Goal: Participate in discussion: Engage in conversation with other users on a specific topic

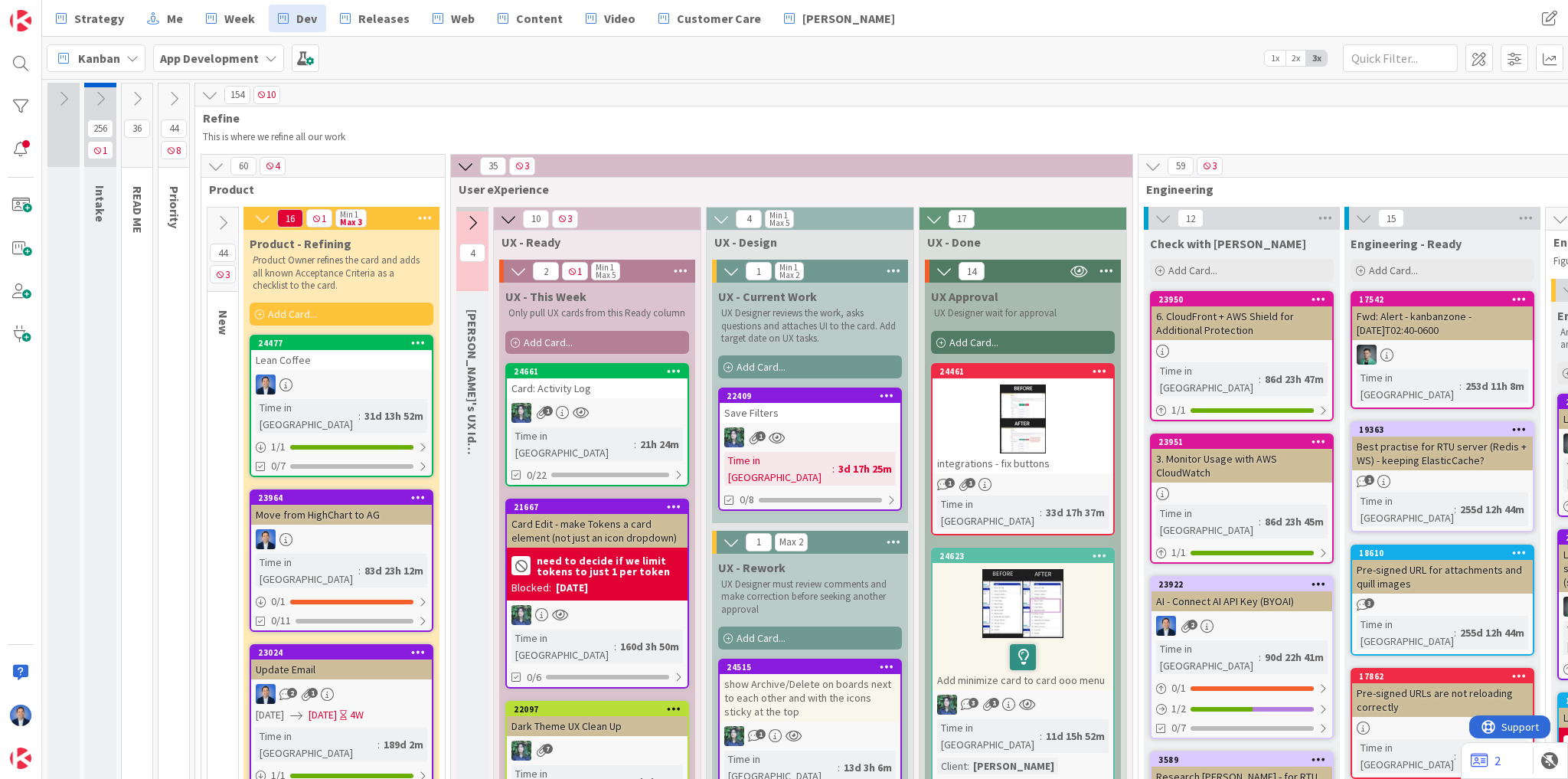
scroll to position [0, 1691]
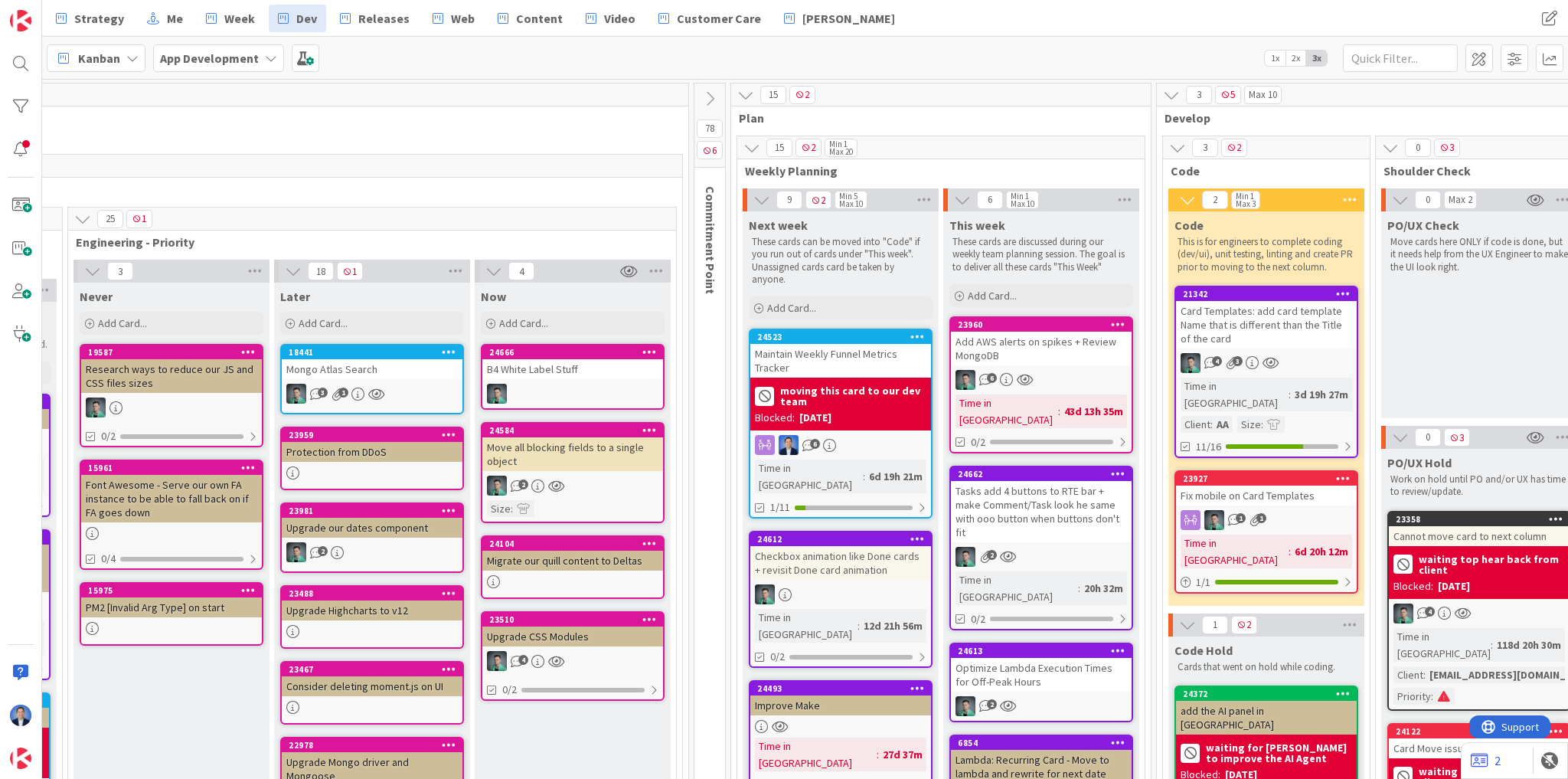
click at [22, 765] on img at bounding box center [21, 758] width 22 height 22
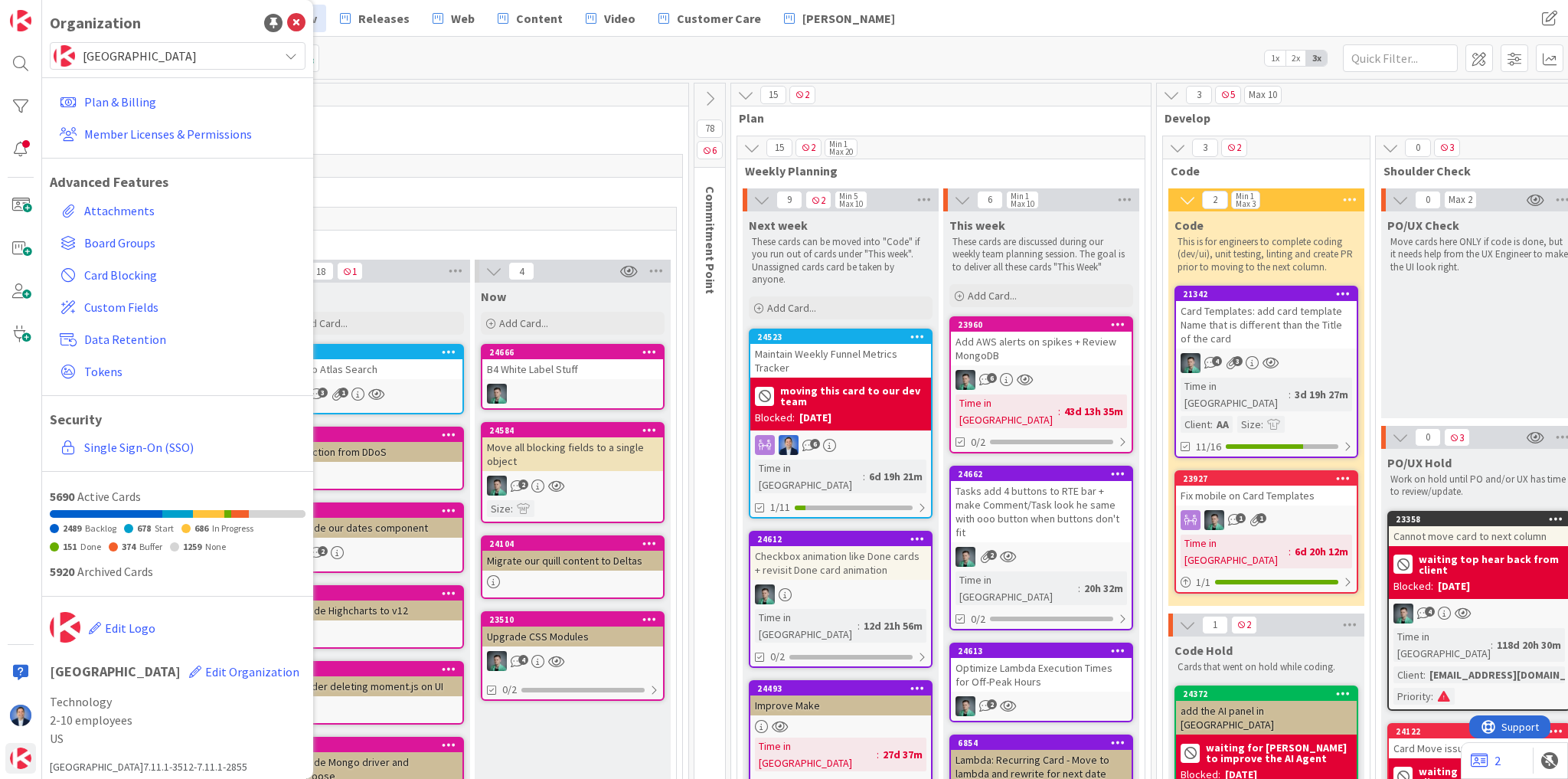
click at [439, 57] on div "Kanban App Development 1x 2x 3x" at bounding box center [805, 58] width 1526 height 42
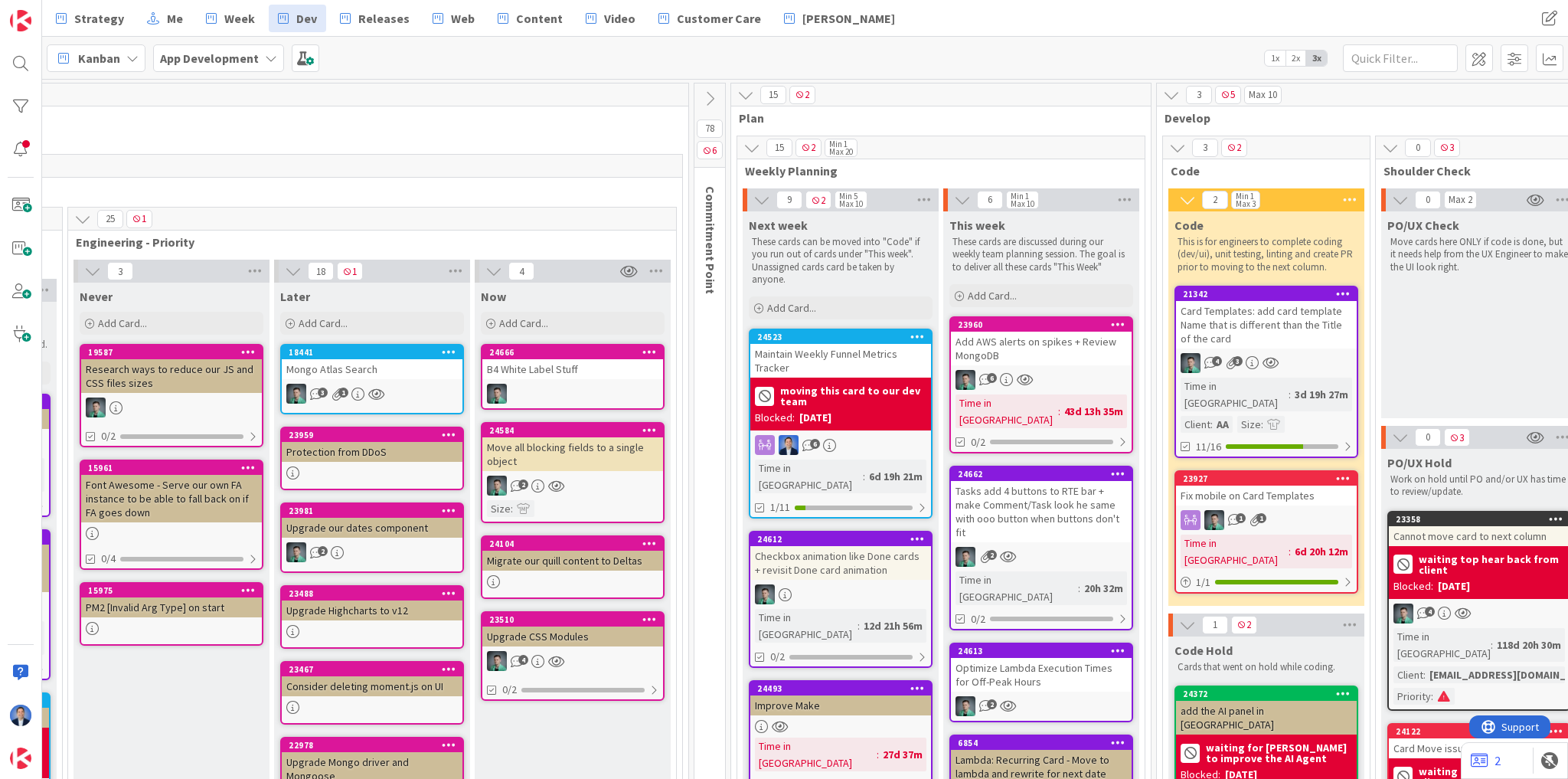
click at [237, 63] on b "App Development" at bounding box center [209, 58] width 99 height 15
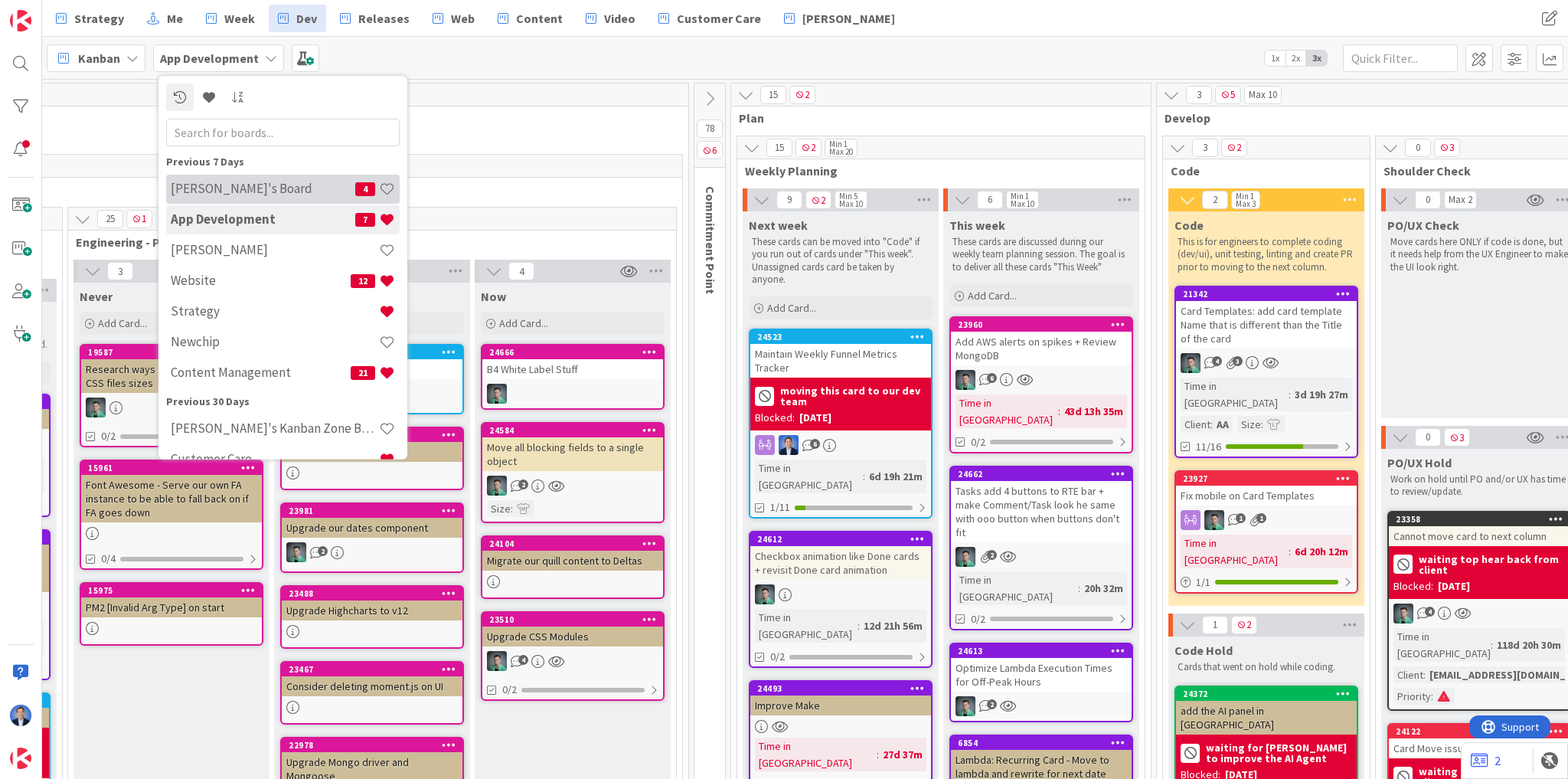
click at [231, 182] on h4 "[PERSON_NAME]'s Board" at bounding box center [263, 189] width 185 height 15
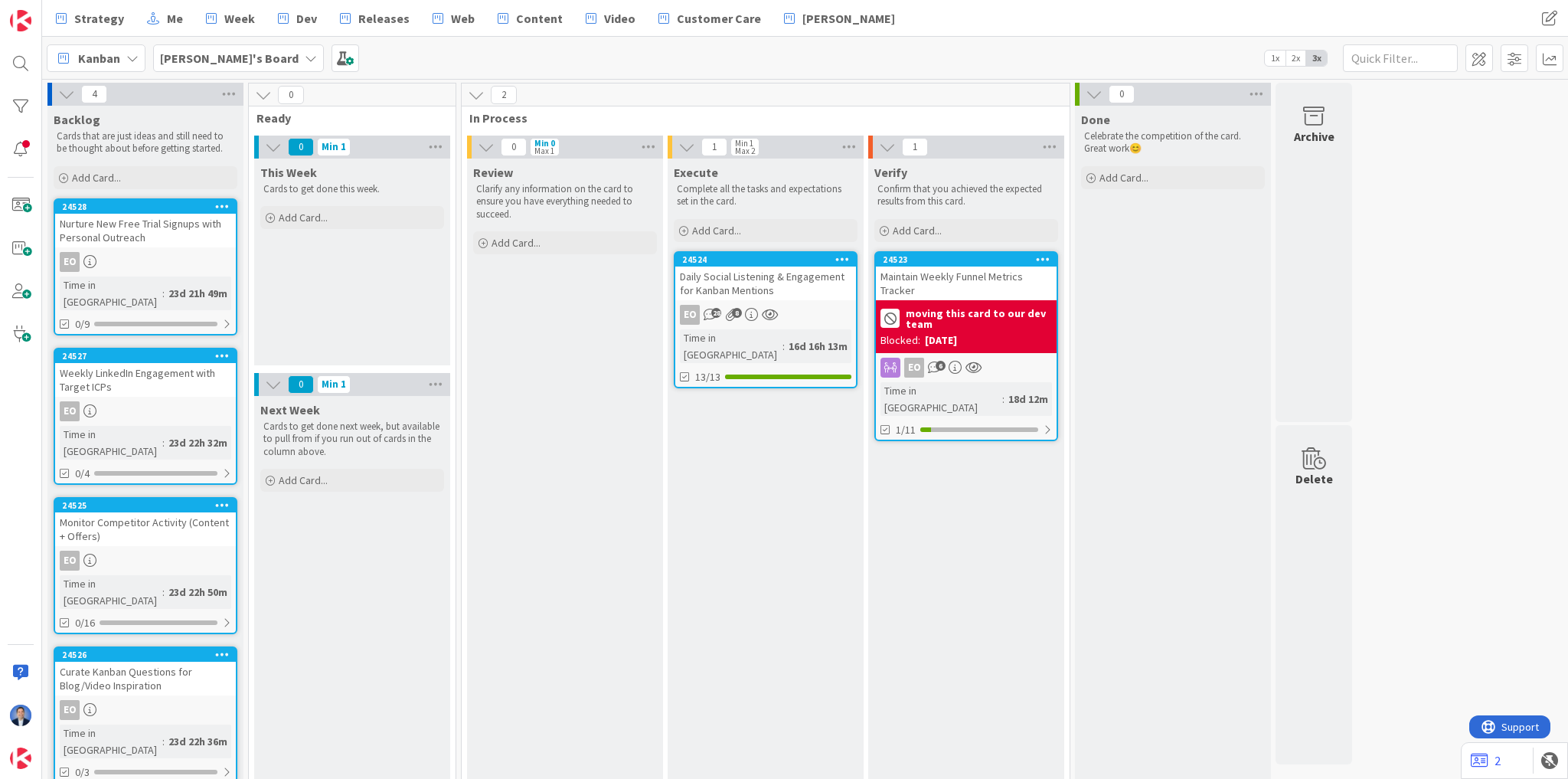
click at [829, 298] on div "Daily Social Listening & Engagement for Kanban Mentions" at bounding box center [766, 283] width 181 height 34
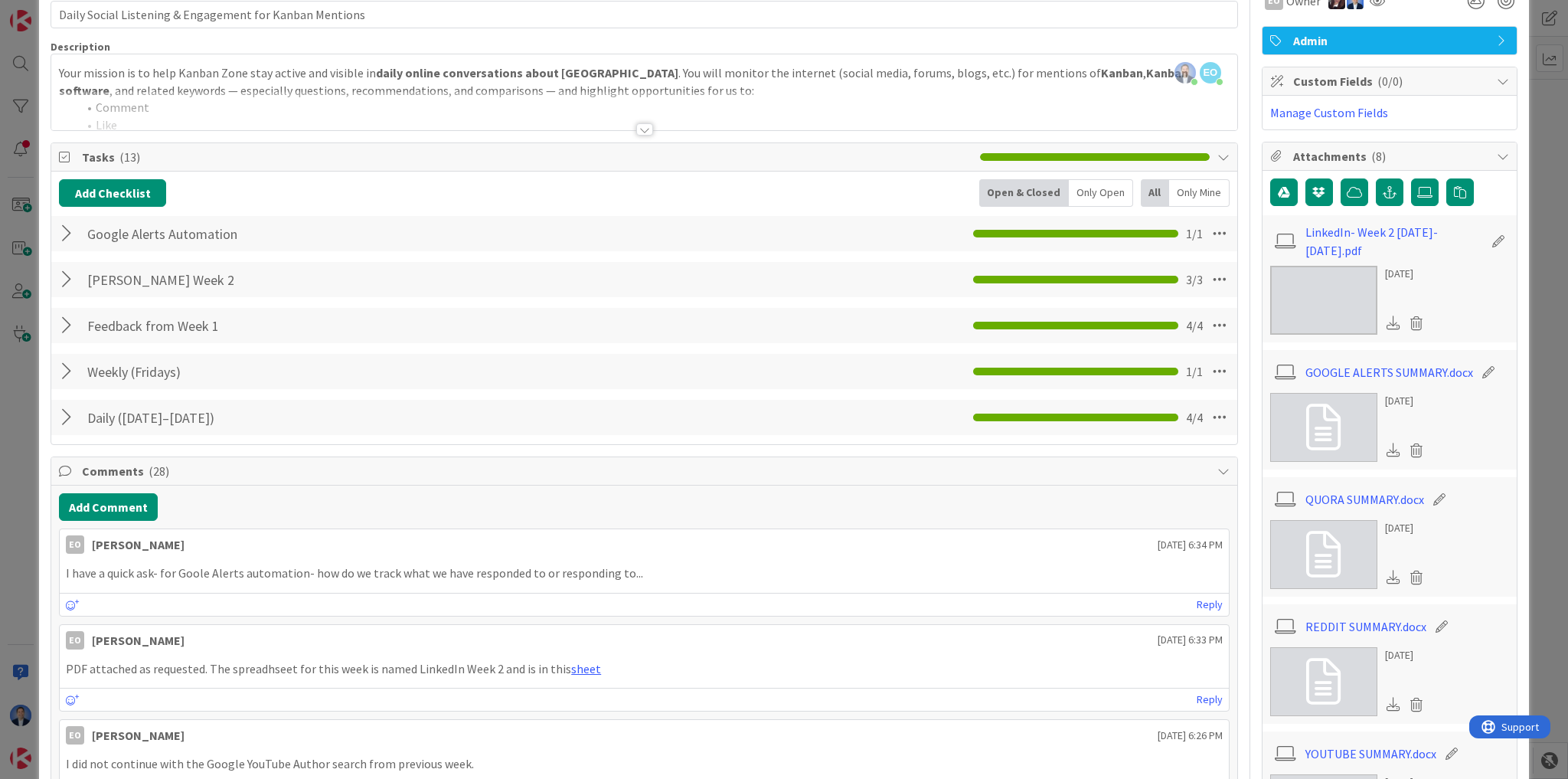
scroll to position [61, 0]
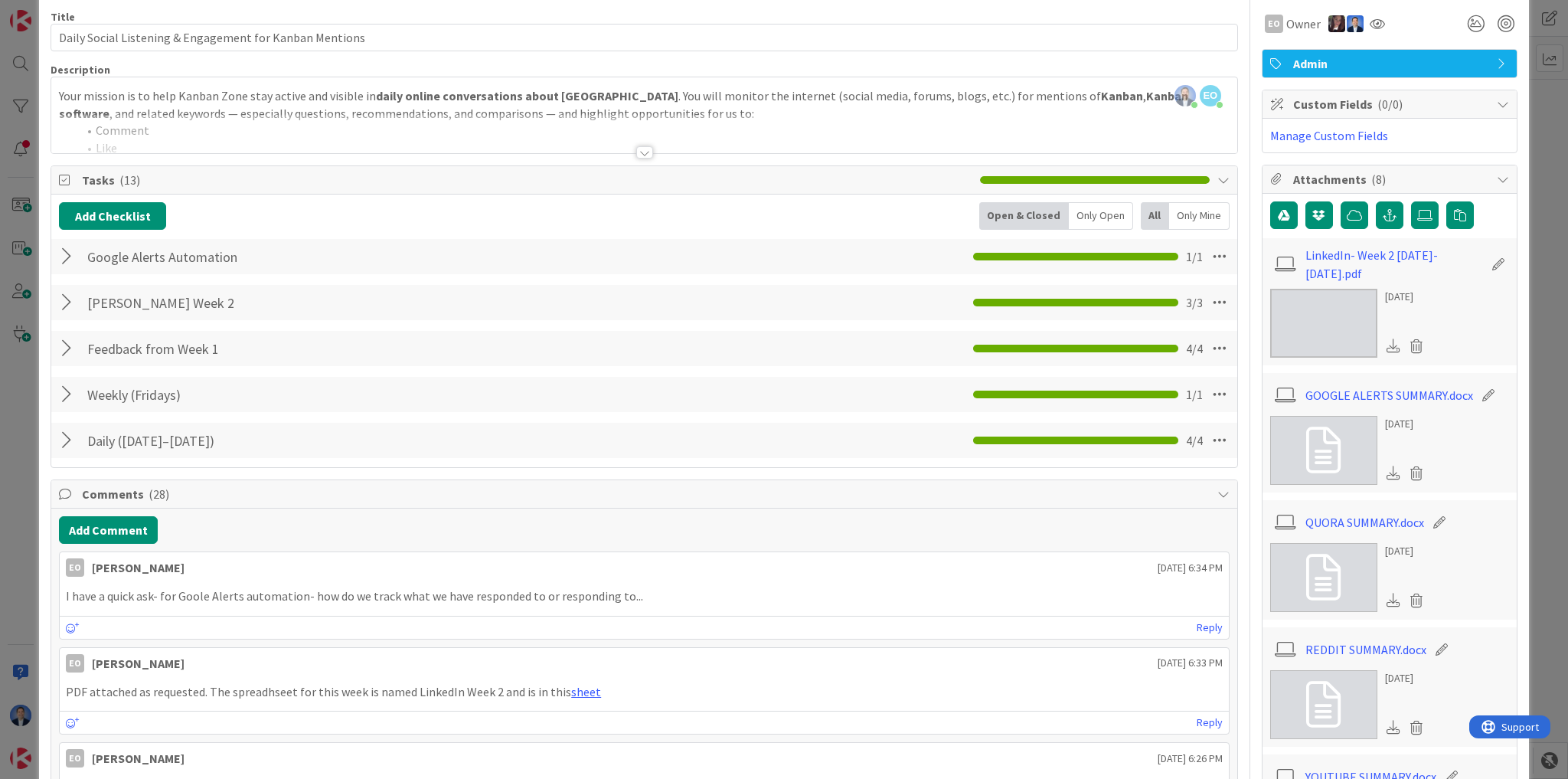
click at [65, 255] on div at bounding box center [69, 256] width 20 height 28
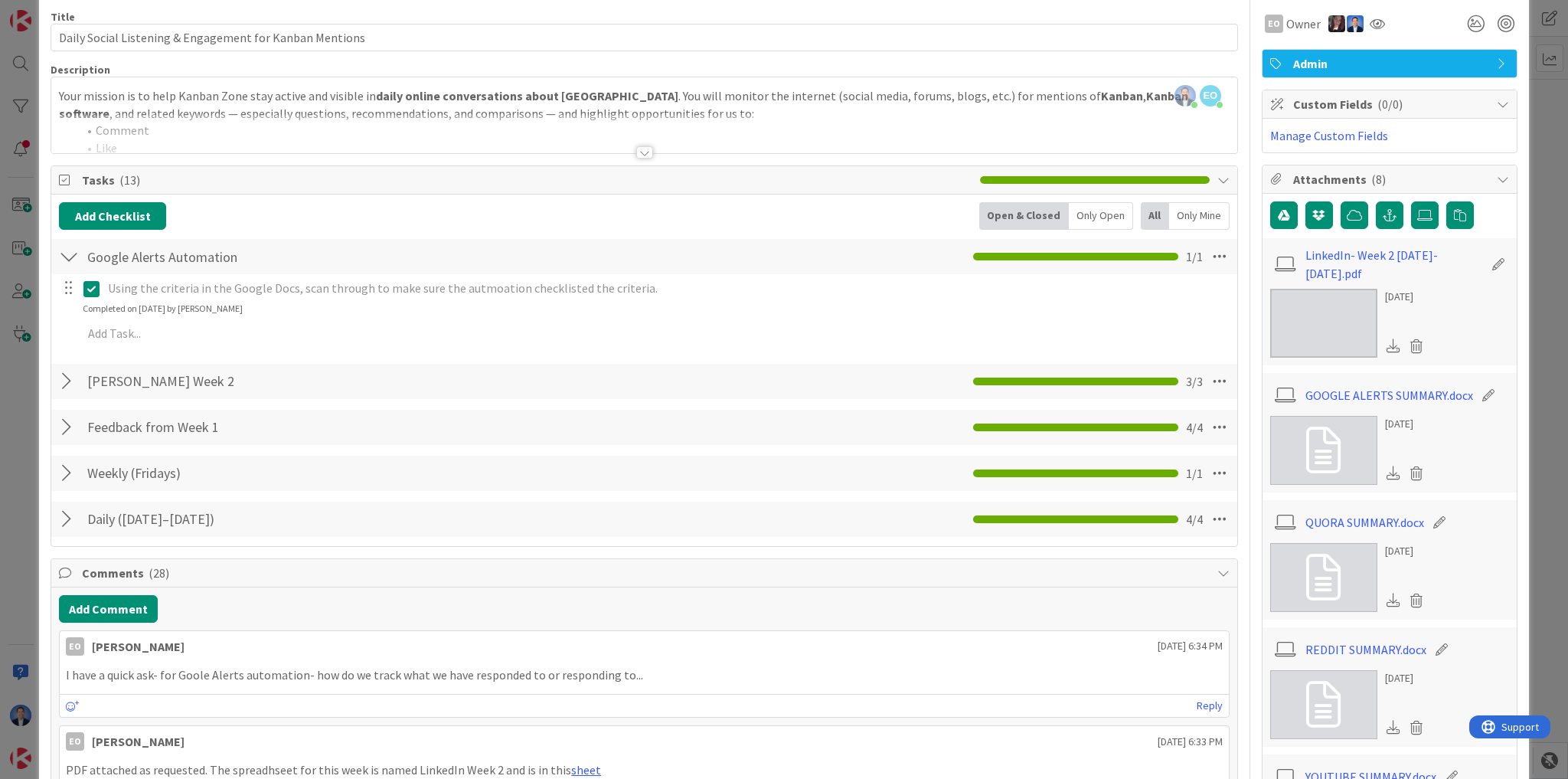
click at [65, 383] on div at bounding box center [69, 381] width 20 height 28
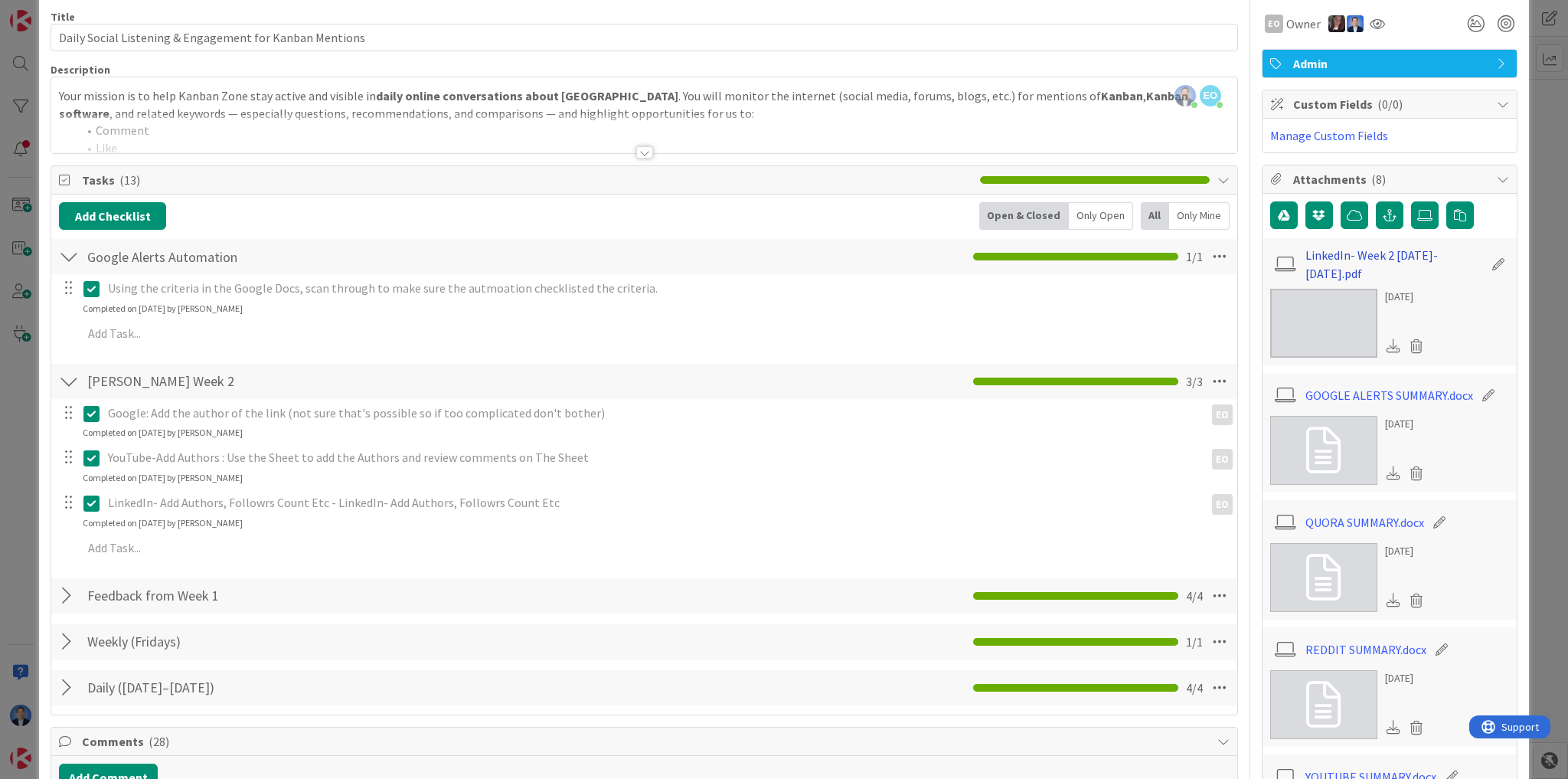
click at [1393, 255] on link "LinkedIn- Week 2 [DATE]-[DATE].pdf" at bounding box center [1393, 264] width 177 height 37
click at [18, 433] on div "ID 24524 [PERSON_NAME]'s Board Execute Title 55 / 128 Daily Social Listening & …" at bounding box center [784, 389] width 1568 height 779
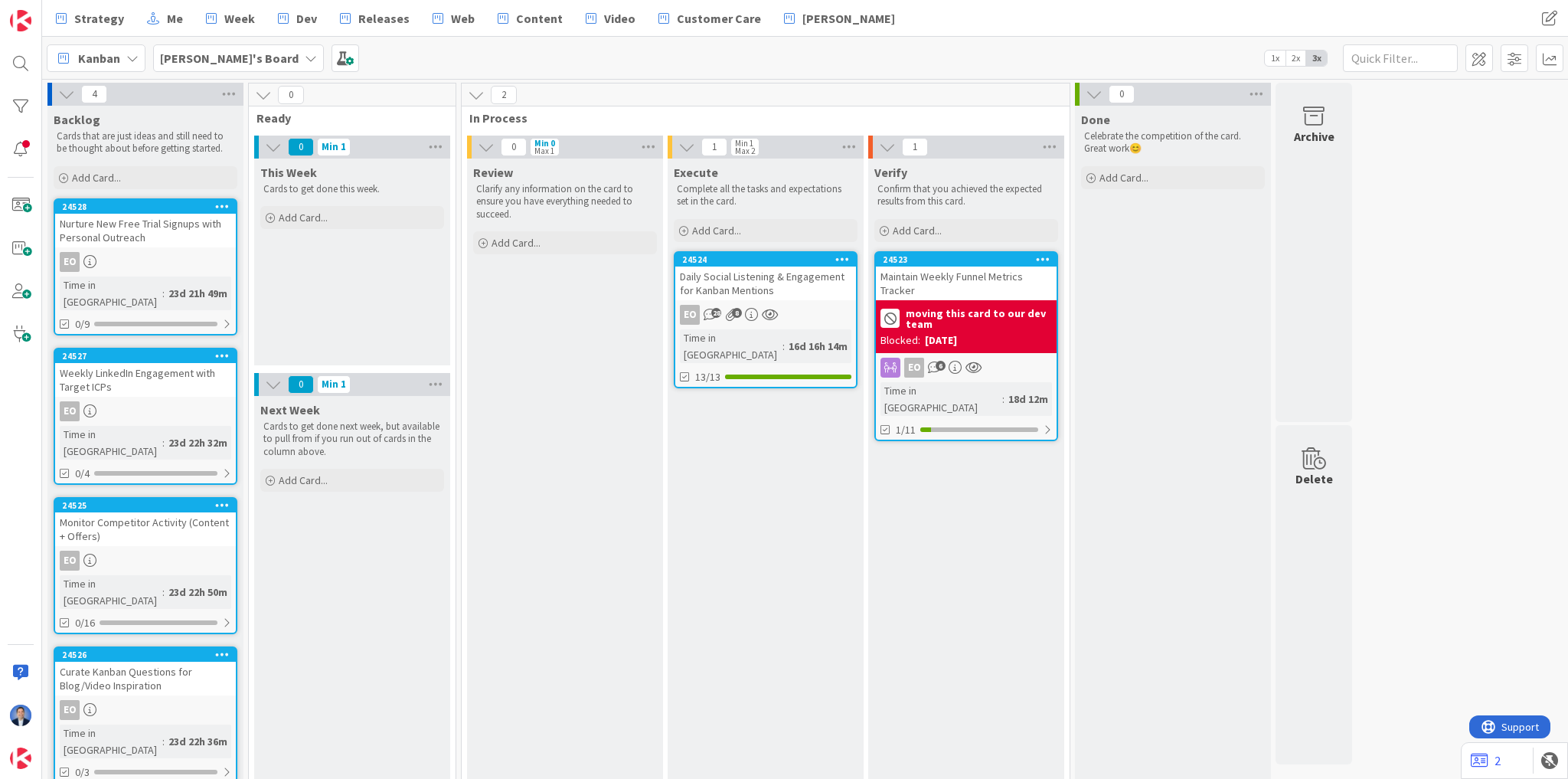
click at [778, 280] on div "Daily Social Listening & Engagement for Kanban Mentions" at bounding box center [766, 283] width 181 height 34
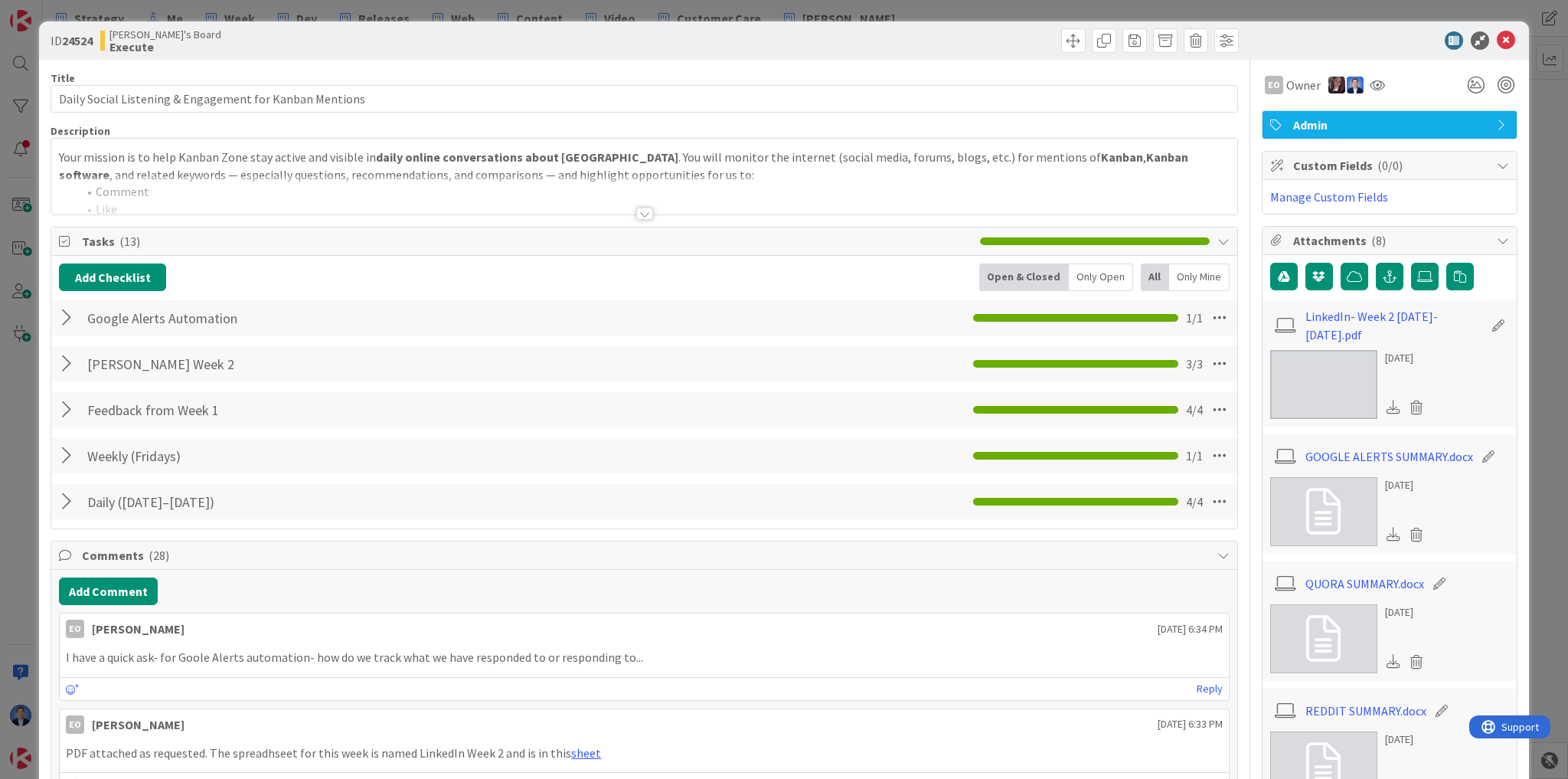
click at [273, 173] on p "Your mission is to help Kanban Zone stay active and visible in daily online con…" at bounding box center [644, 166] width 1171 height 34
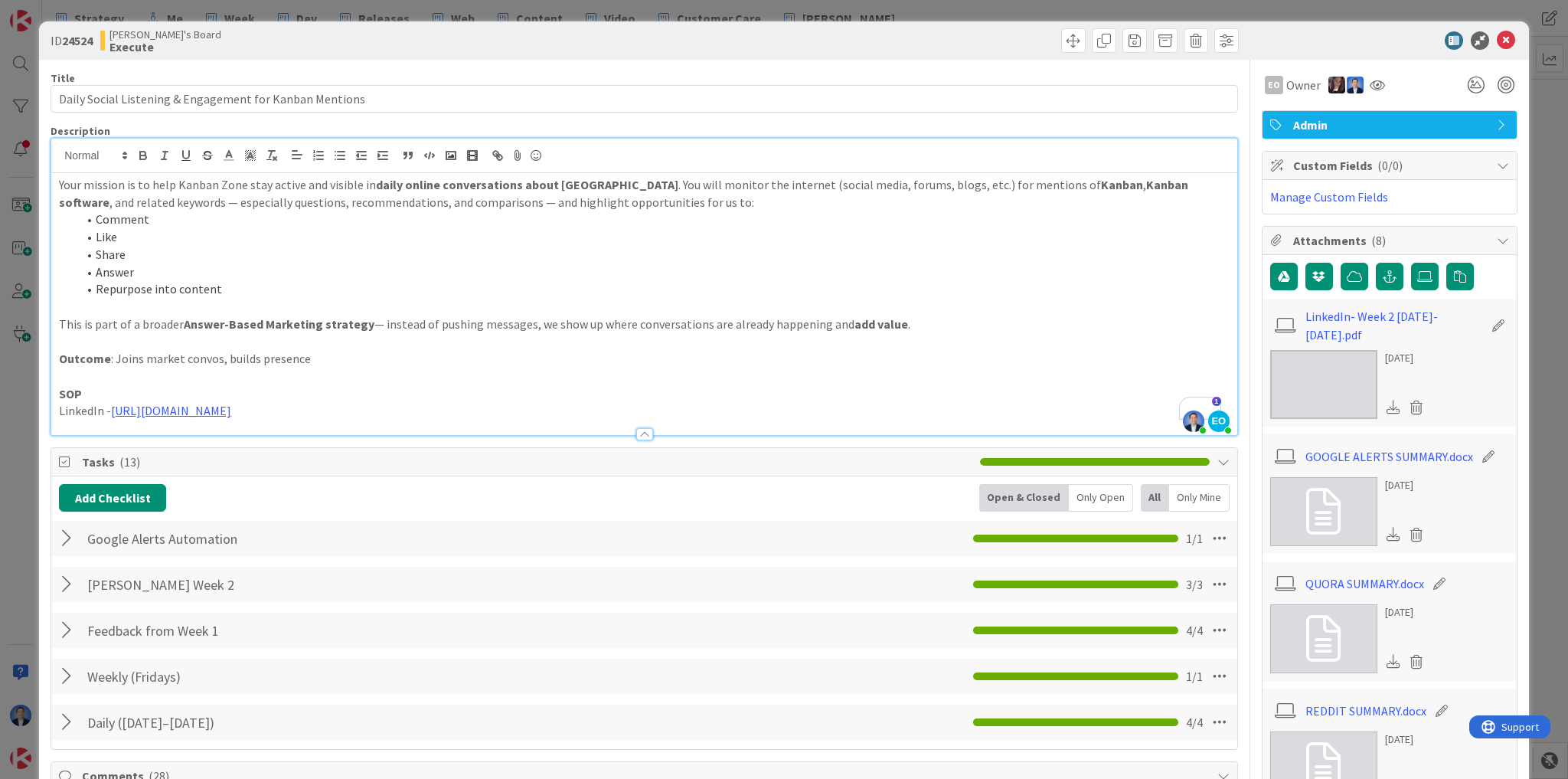
click at [313, 357] on p "Outcome : Joins market convos, builds presence" at bounding box center [644, 358] width 1171 height 18
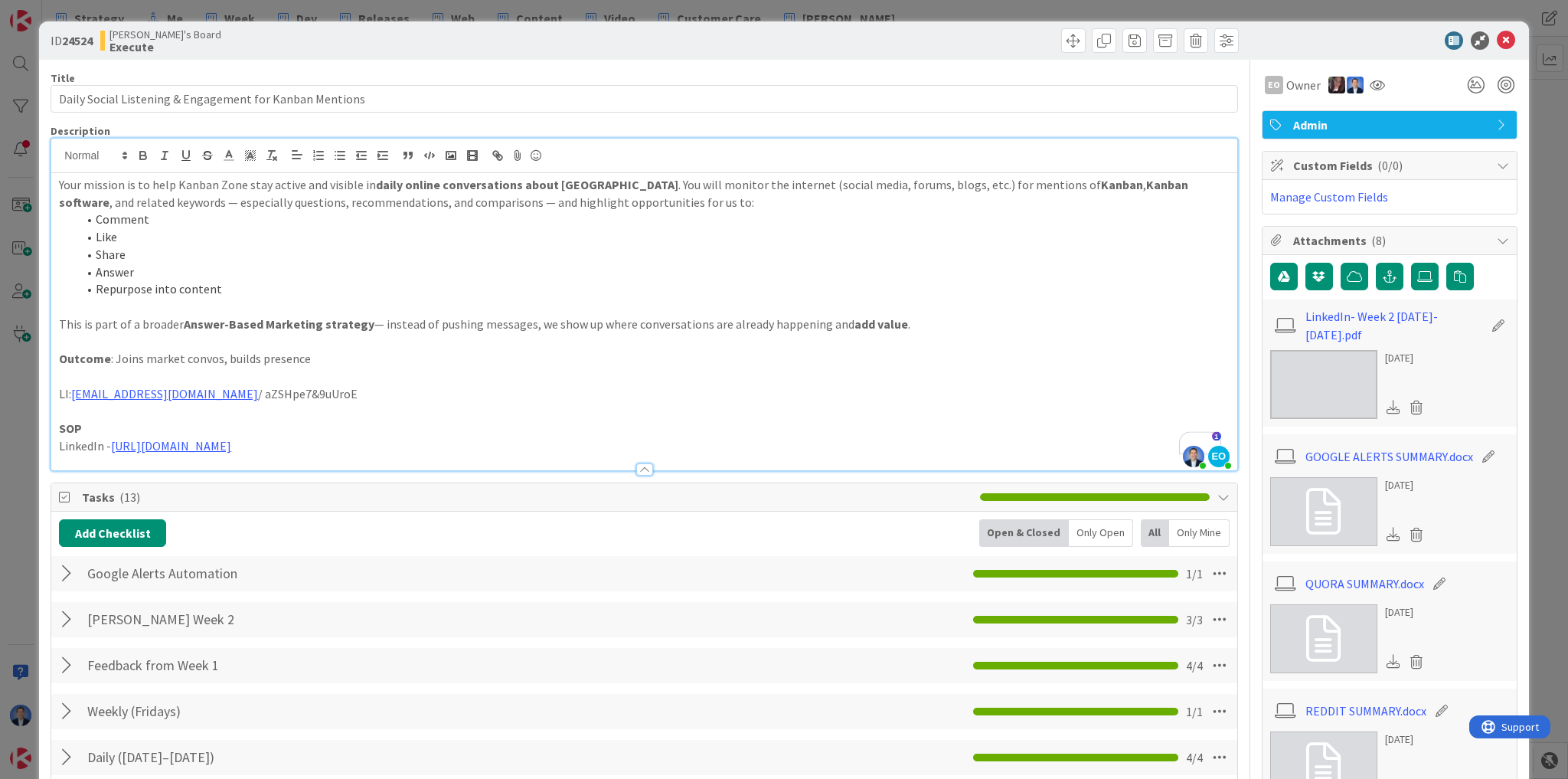
click at [395, 392] on p "LI: [EMAIL_ADDRESS][DOMAIN_NAME] / aZSHpe7&9uUroE" at bounding box center [644, 393] width 1171 height 18
click at [238, 389] on p "LI: [EMAIL_ADDRESS][DOMAIN_NAME] / aZSHpe7&9uUroE" at bounding box center [644, 393] width 1171 height 18
click at [232, 149] on icon at bounding box center [229, 155] width 13 height 13
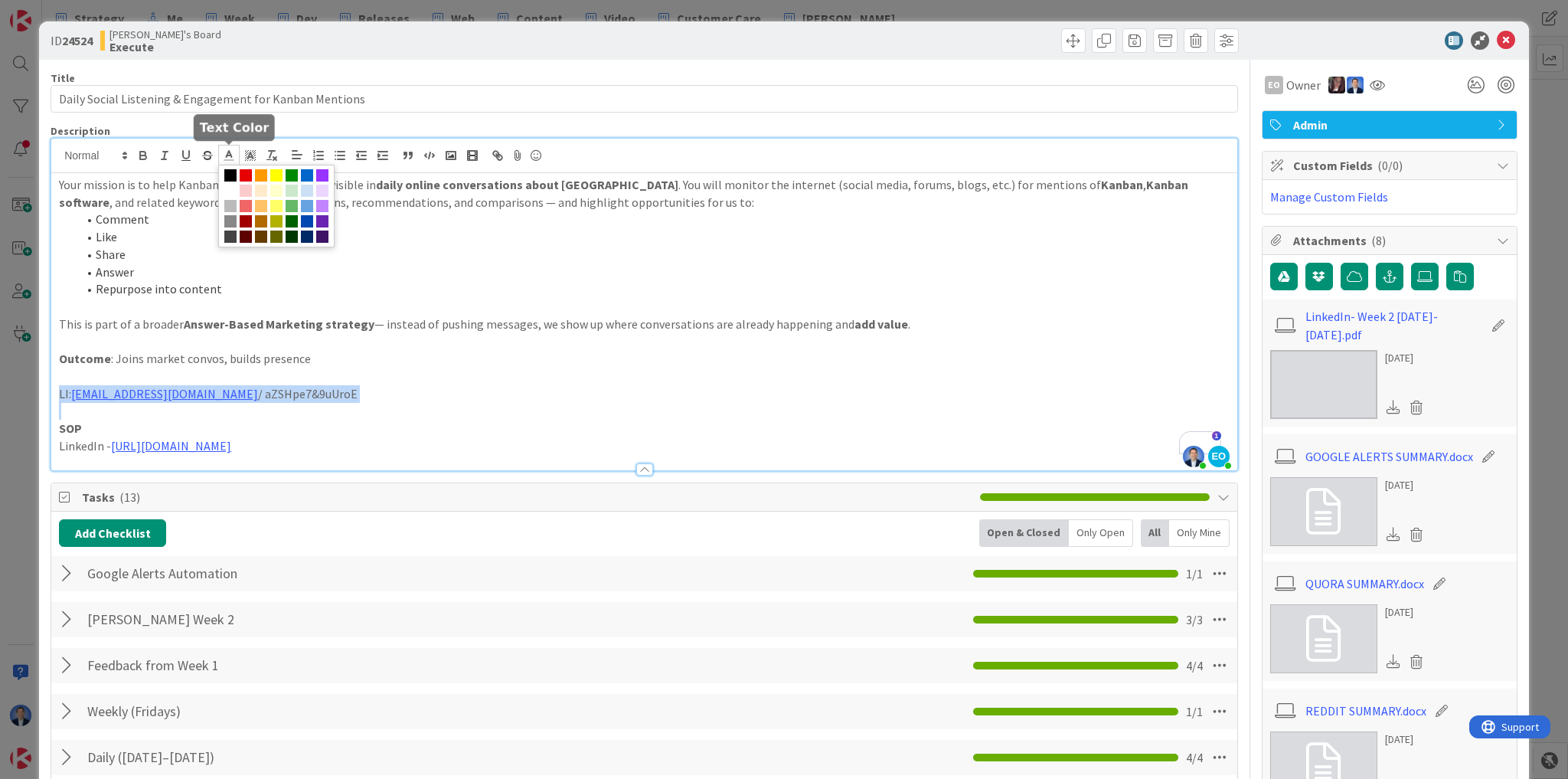
click at [280, 171] on span at bounding box center [276, 175] width 13 height 13
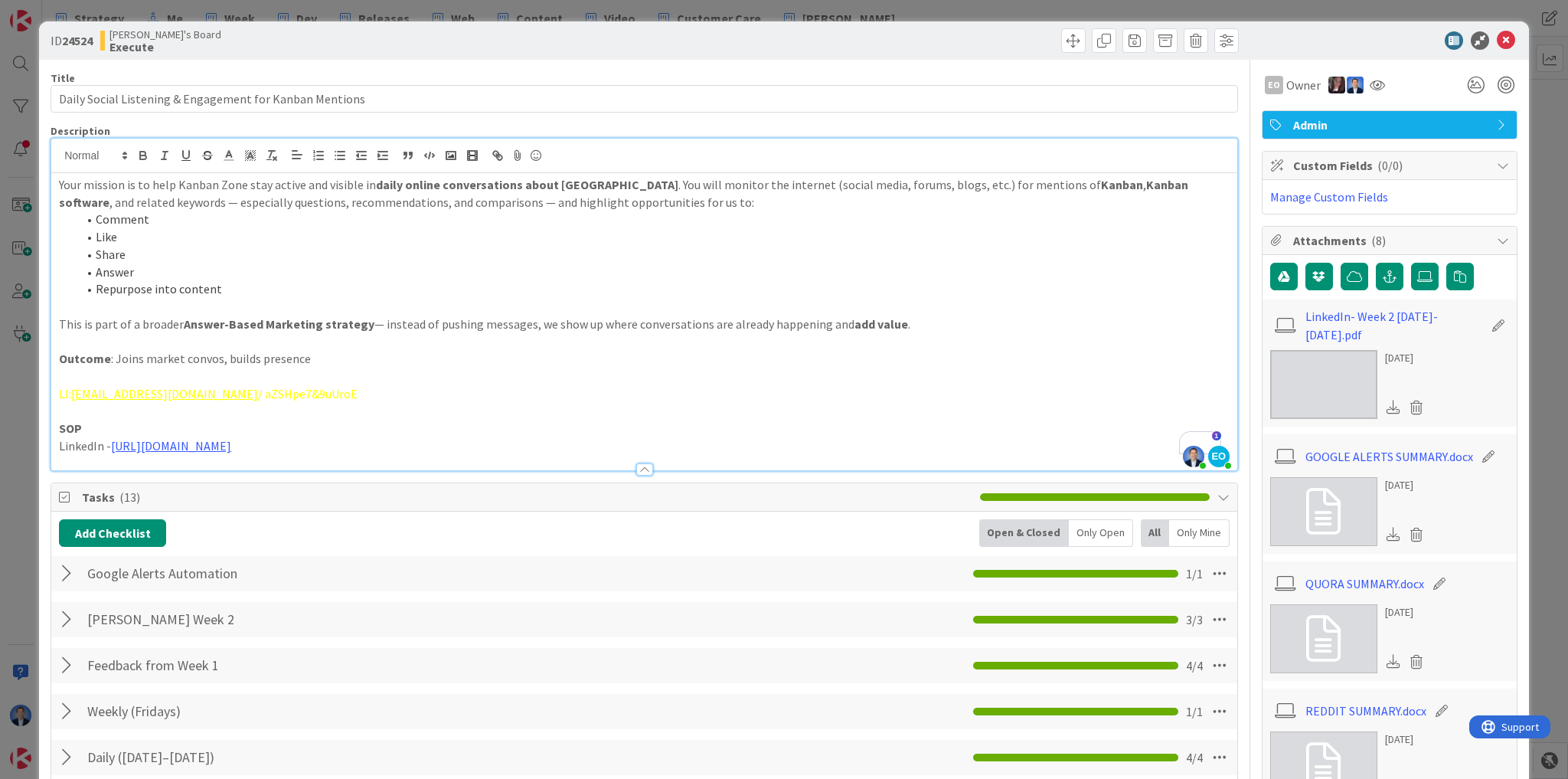
drag, startPoint x: 410, startPoint y: 288, endPoint x: 418, endPoint y: 323, distance: 35.9
click at [410, 288] on li "Repurpose into content" at bounding box center [653, 288] width 1152 height 18
click at [251, 155] on polyline at bounding box center [250, 155] width 5 height 6
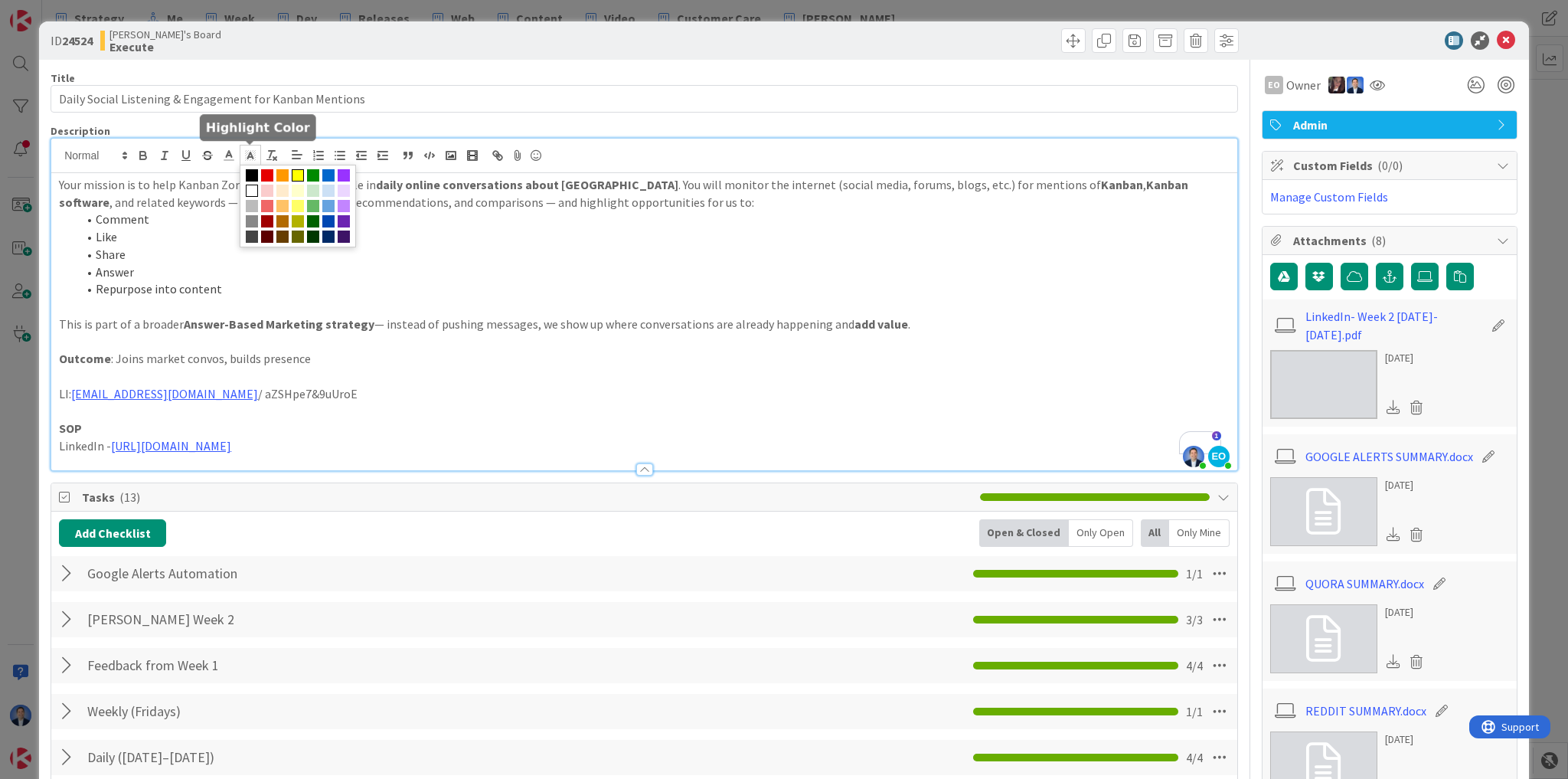
click at [297, 171] on span at bounding box center [297, 175] width 13 height 13
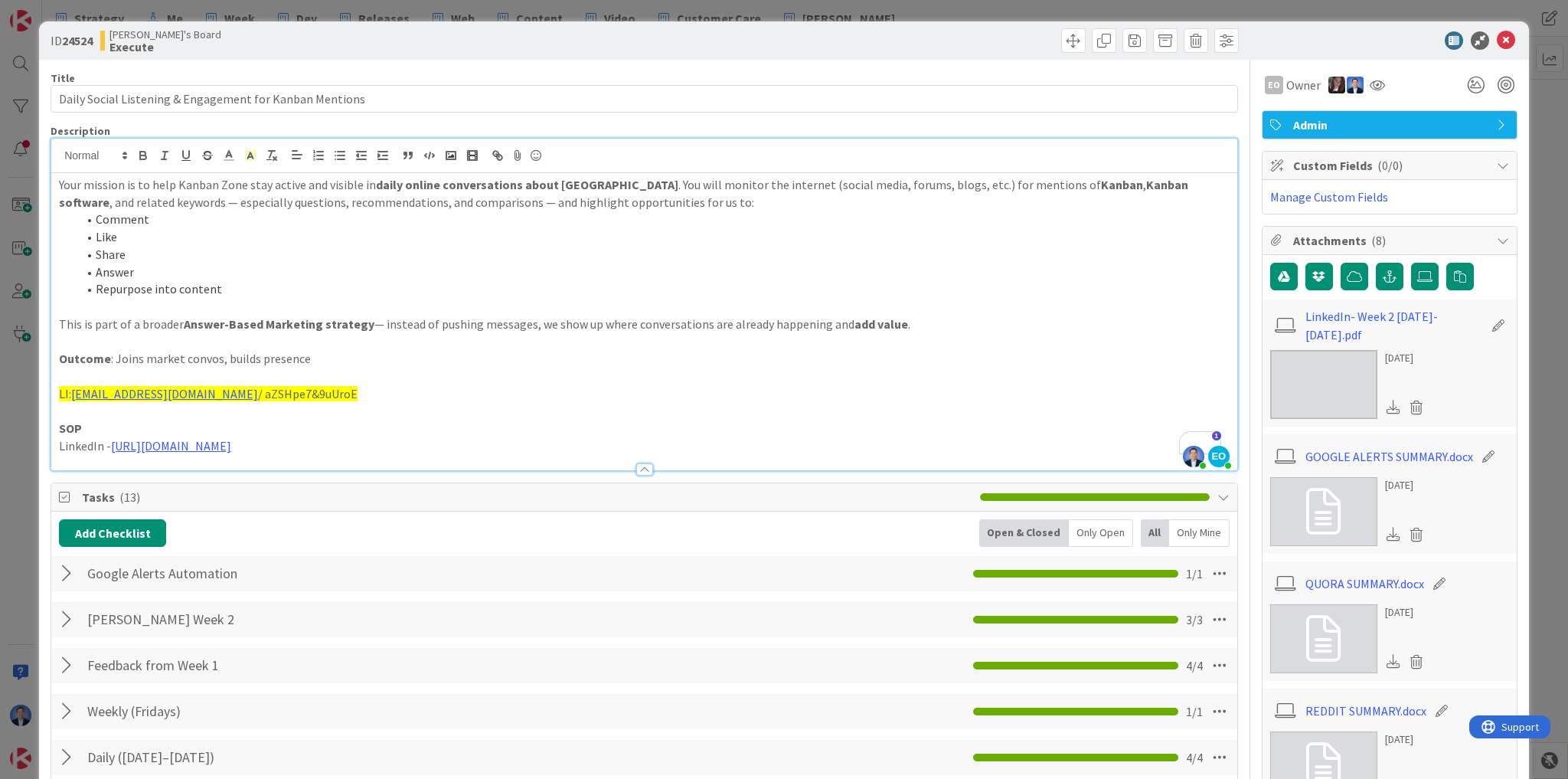
click at [423, 258] on li "Share" at bounding box center [653, 254] width 1152 height 18
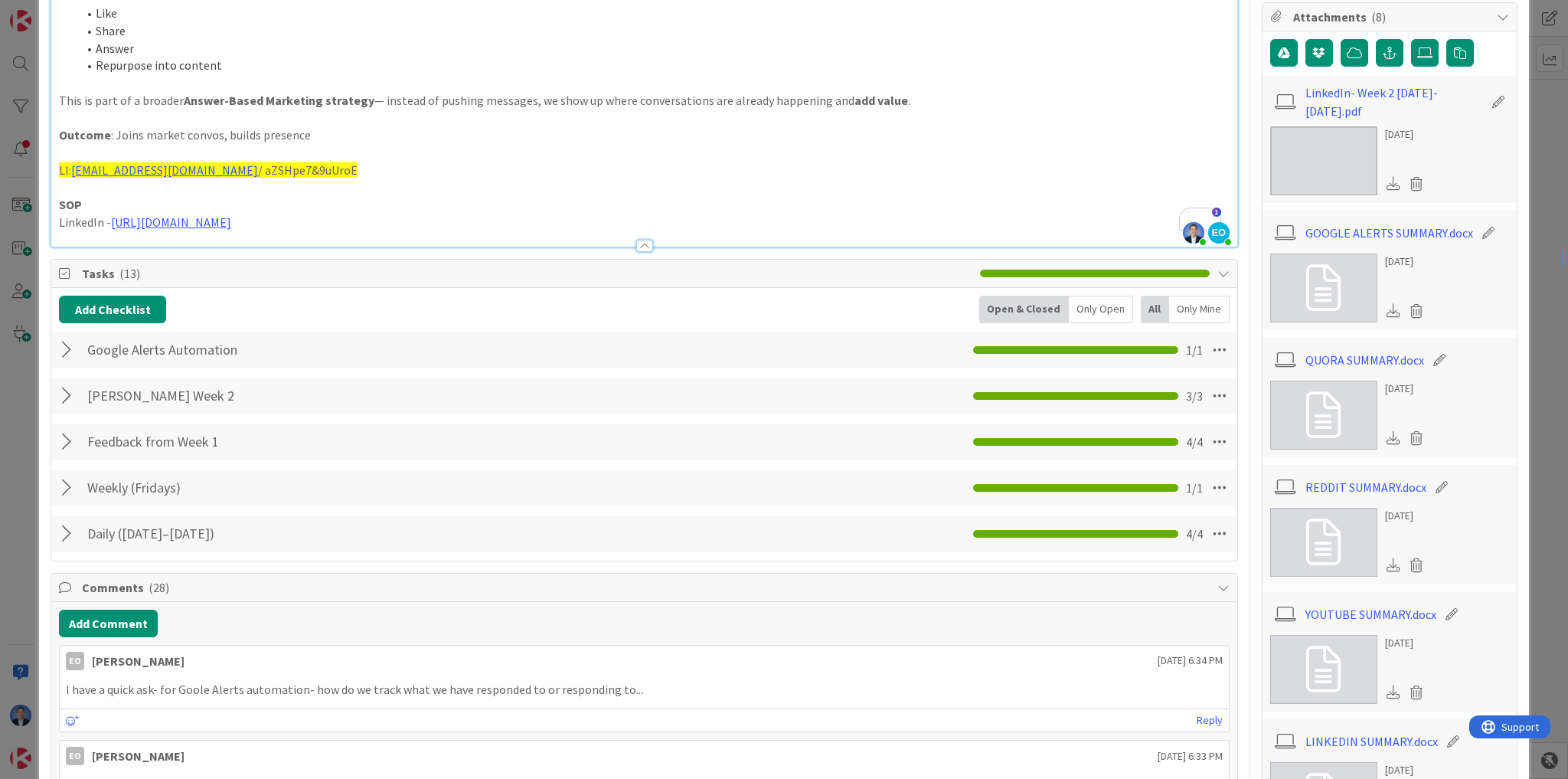
scroll to position [490, 0]
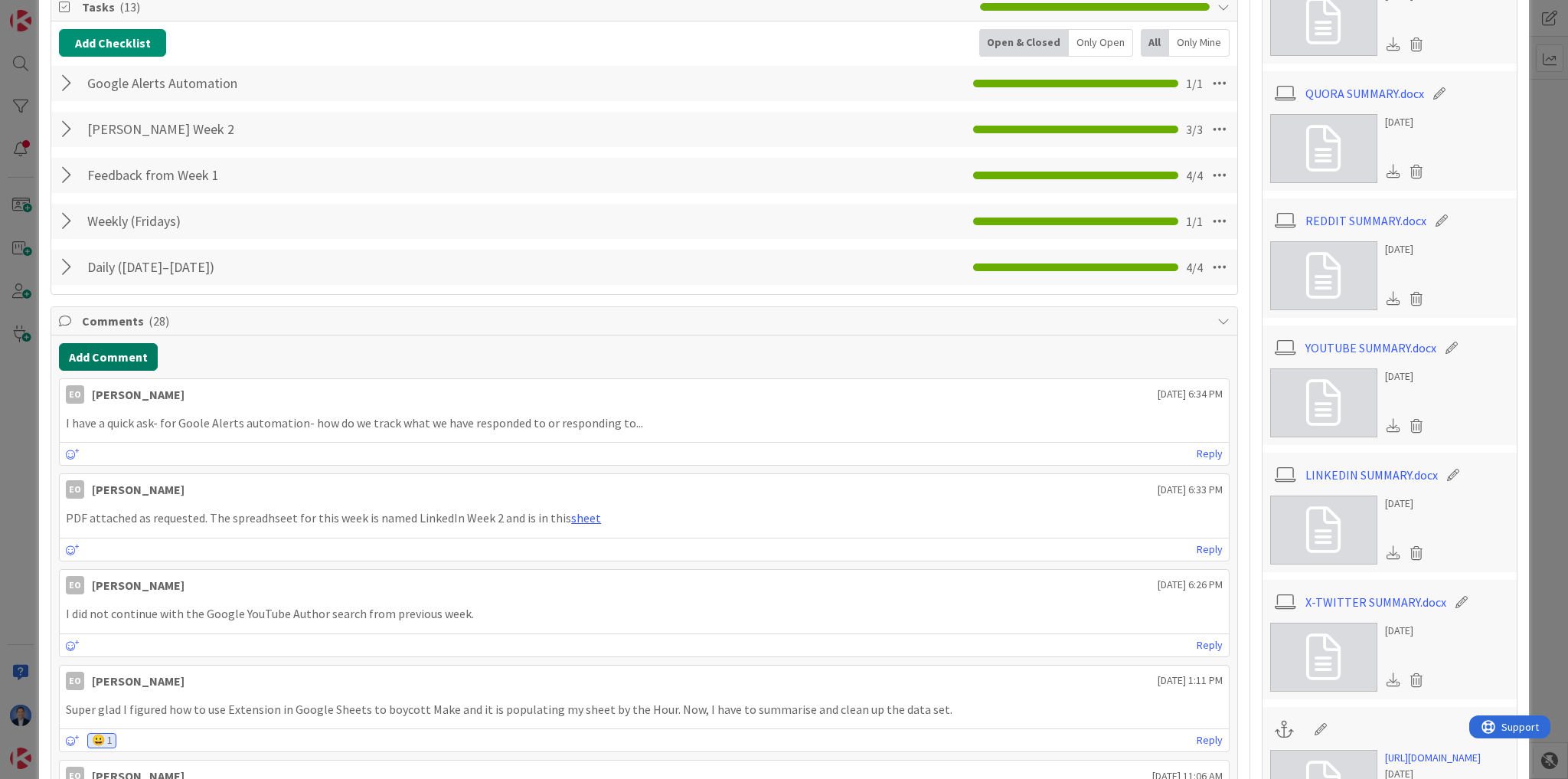
click at [116, 343] on button "Add Comment" at bounding box center [108, 356] width 99 height 28
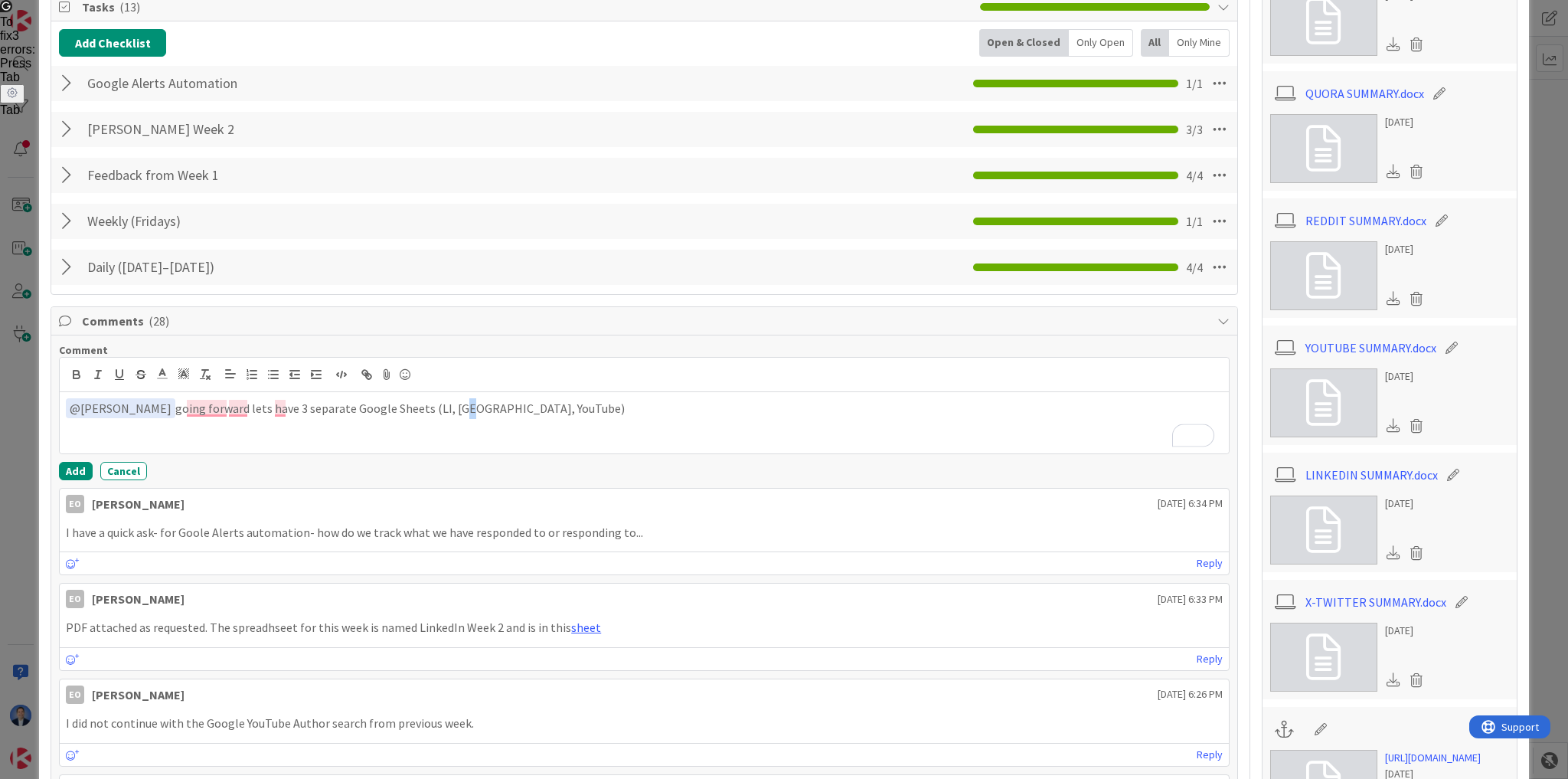
click at [431, 408] on p "﻿ @ [PERSON_NAME] ﻿ going forward lets have 3 separate Google Sheets (LI, [GEOG…" at bounding box center [644, 408] width 1157 height 21
click at [569, 401] on p "﻿ @ [PERSON_NAME] ﻿ going forward lets have 3 separate Google Sheets (LI, Googl…" at bounding box center [644, 408] width 1157 height 21
click at [419, 412] on p "﻿ @ [PERSON_NAME] ﻿ going forward lets have 3 separate Google Sheets (LI, Googl…" at bounding box center [644, 408] width 1157 height 21
click at [25, 555] on div "ID 24524 [PERSON_NAME]'s Board Execute Title 55 / 128 Daily Social Listening & …" at bounding box center [784, 389] width 1568 height 779
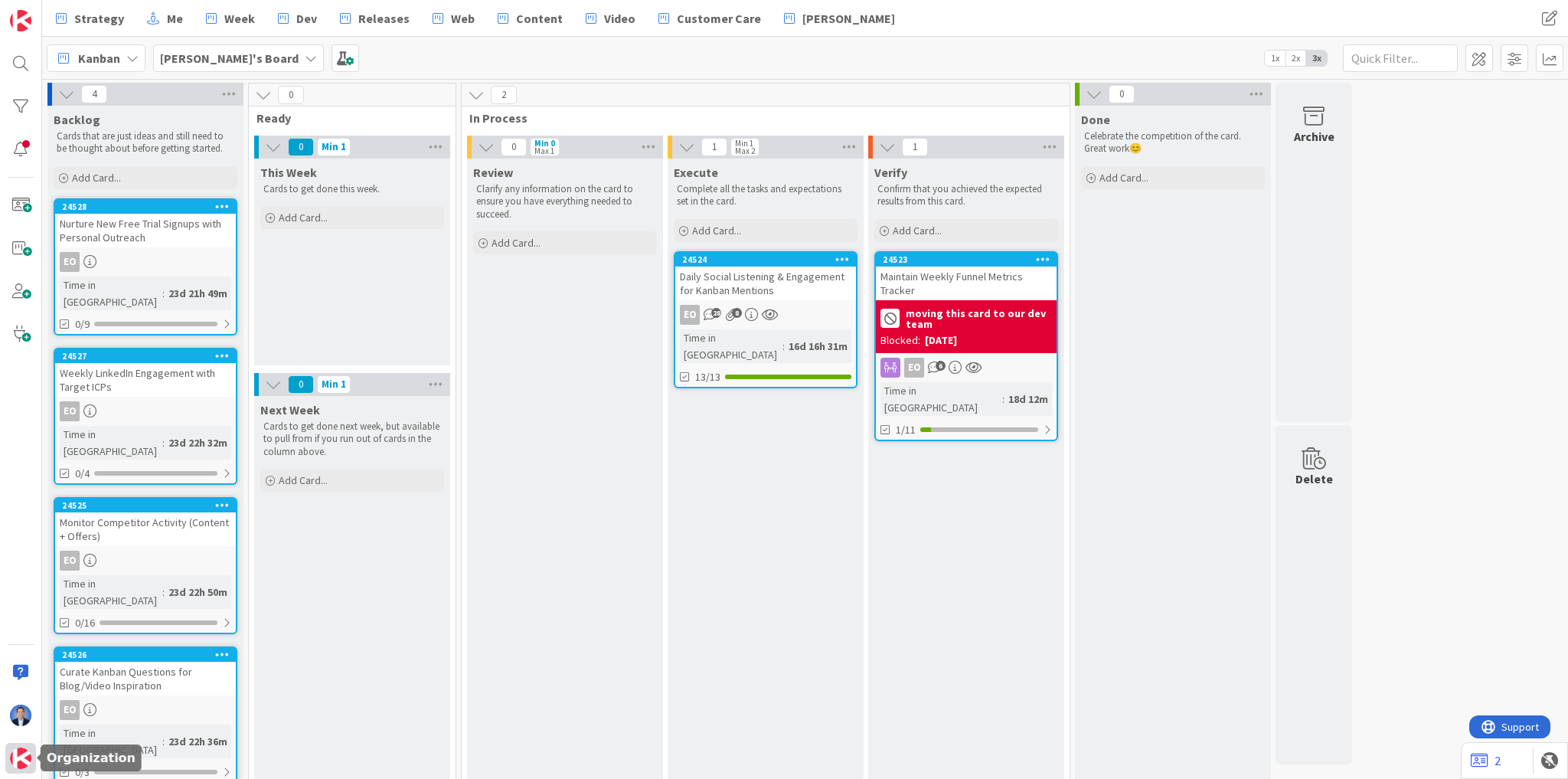
click at [20, 762] on img at bounding box center [21, 758] width 22 height 22
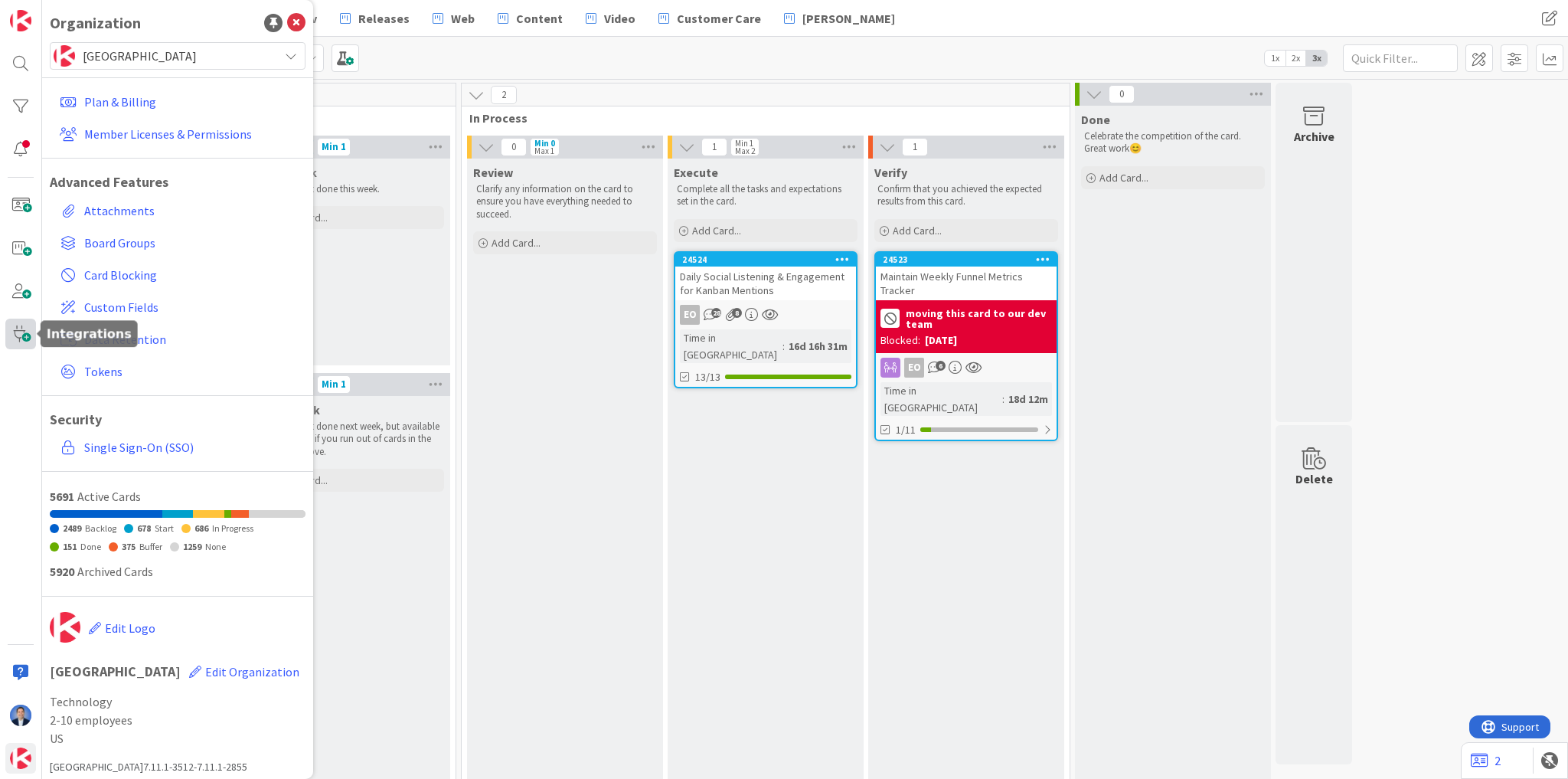
click at [20, 339] on span at bounding box center [20, 334] width 30 height 30
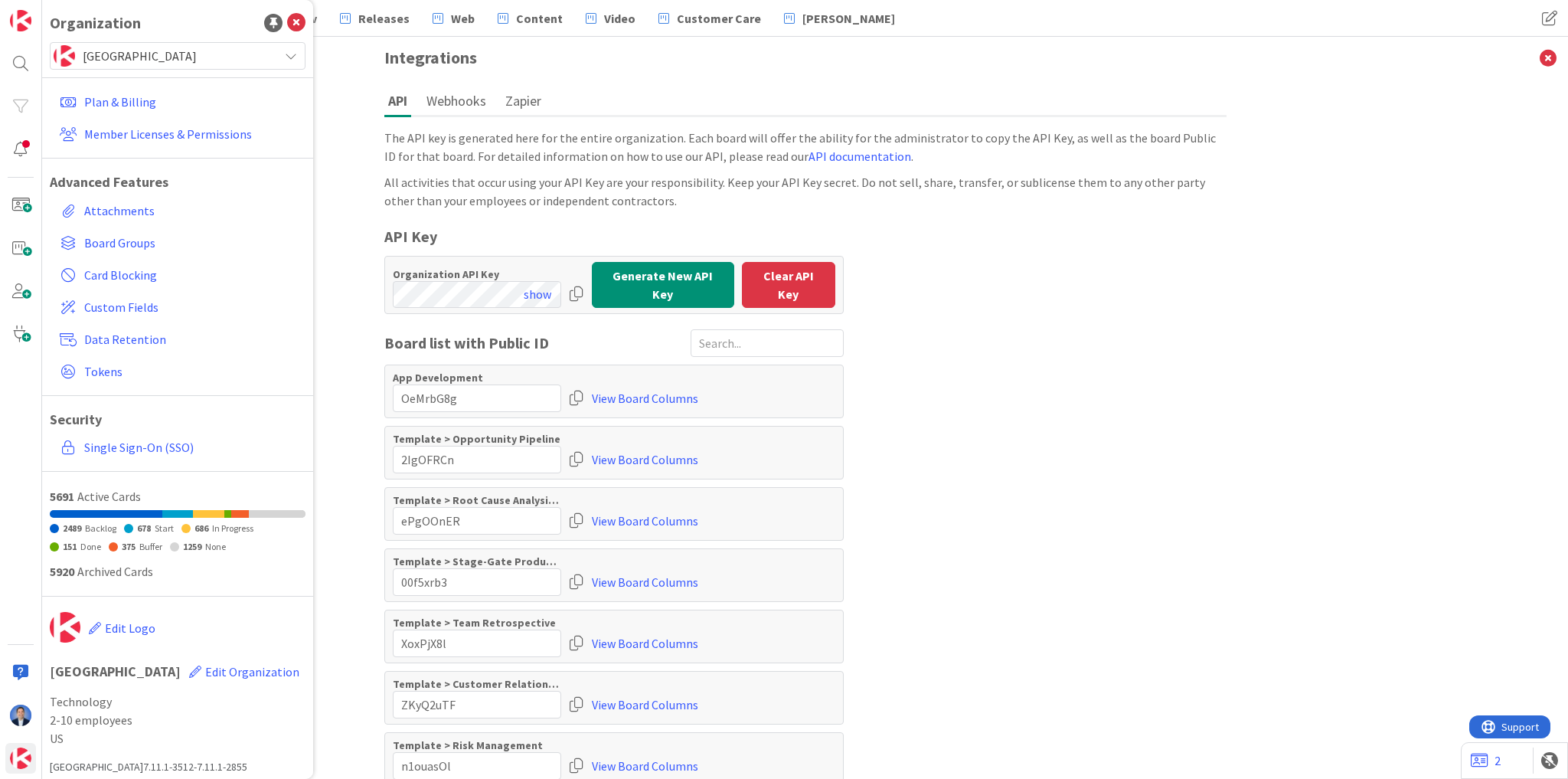
click at [569, 288] on div at bounding box center [576, 293] width 15 height 28
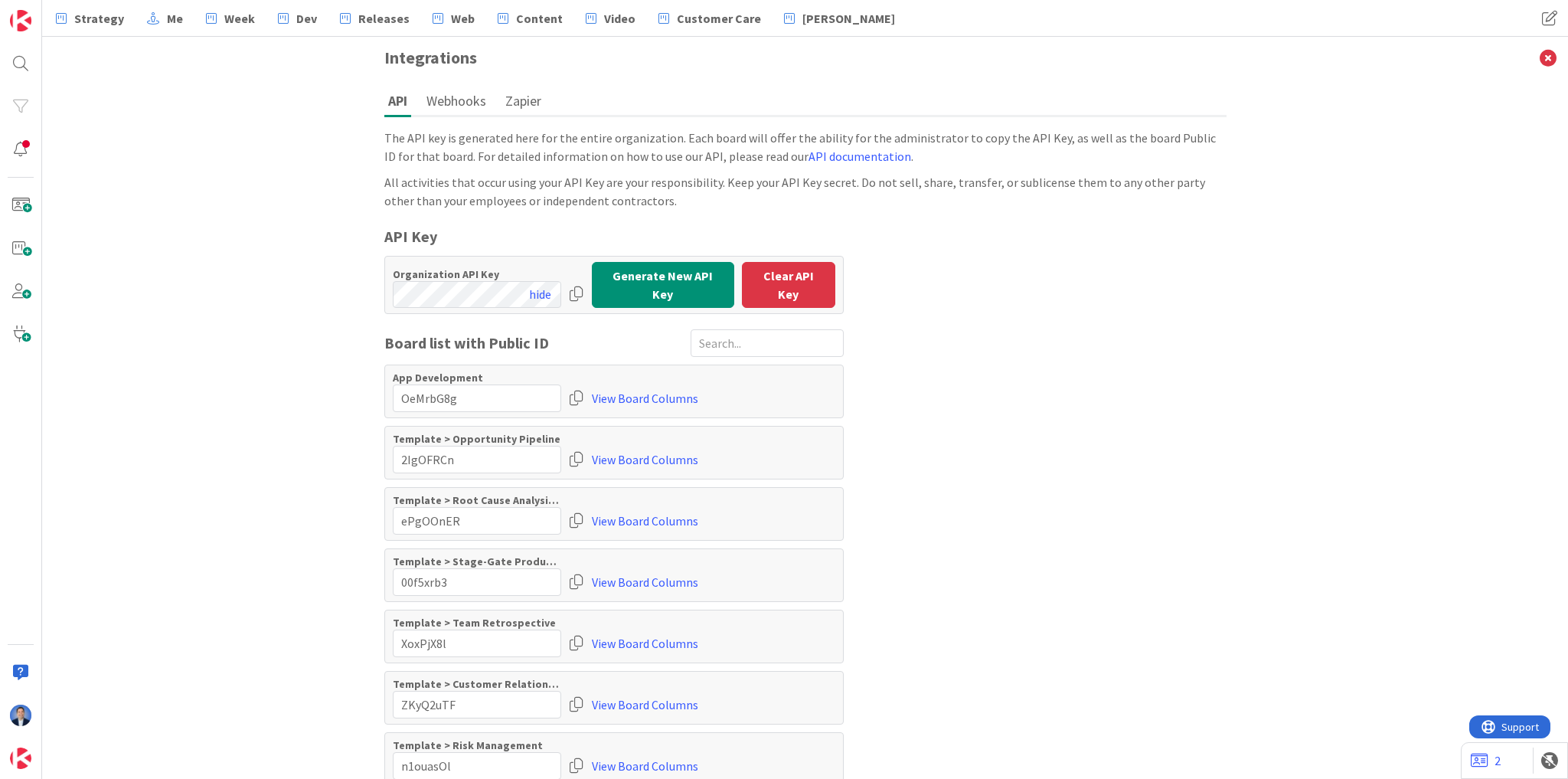
click at [573, 285] on div at bounding box center [576, 293] width 15 height 28
click at [312, 13] on link "Dev" at bounding box center [297, 18] width 57 height 28
